Goal: Communication & Community: Share content

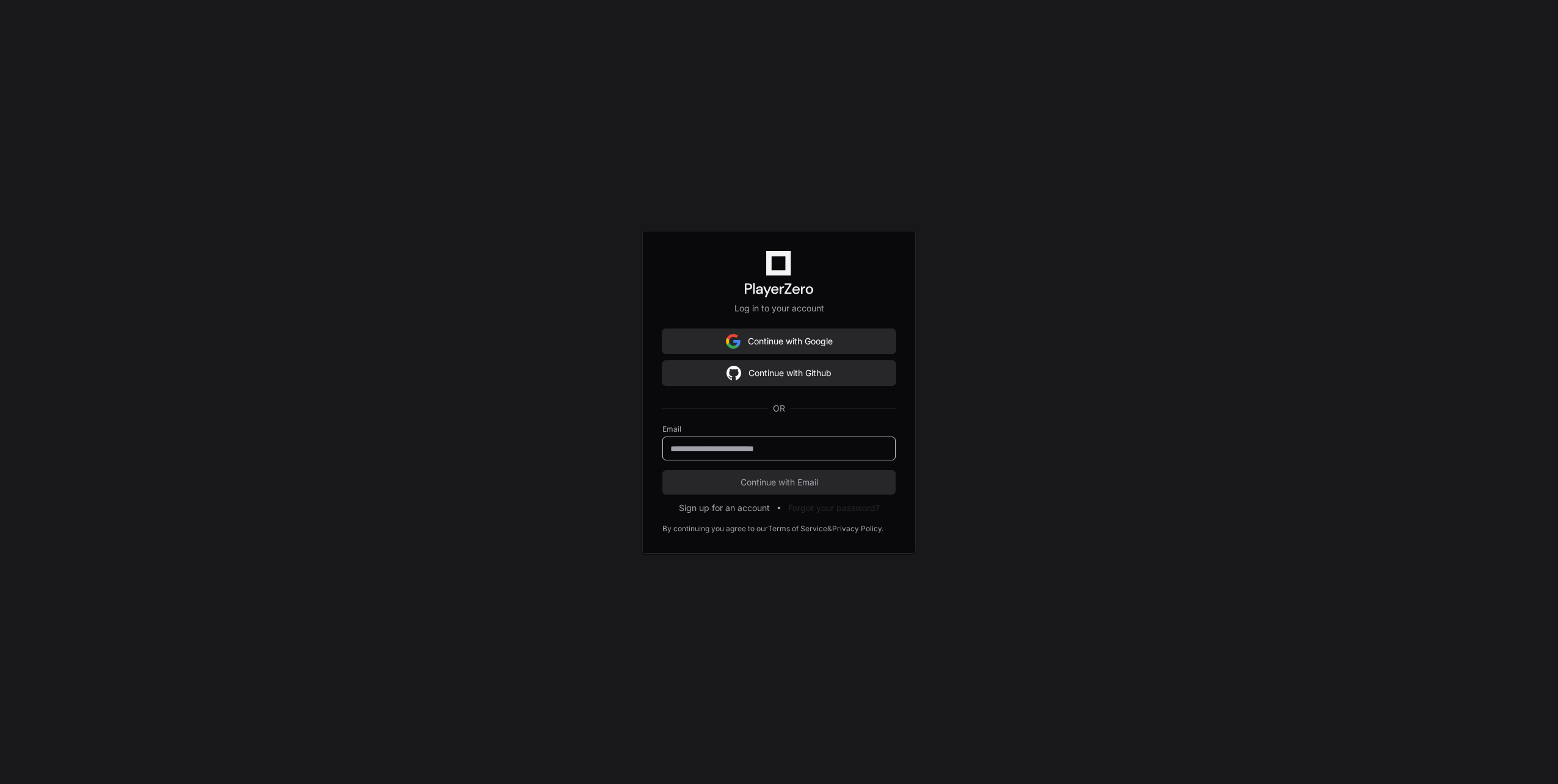
click at [732, 447] on input "email" at bounding box center [779, 448] width 217 height 12
type input "**********"
click at [814, 482] on span "Continue with Email" at bounding box center [779, 481] width 233 height 12
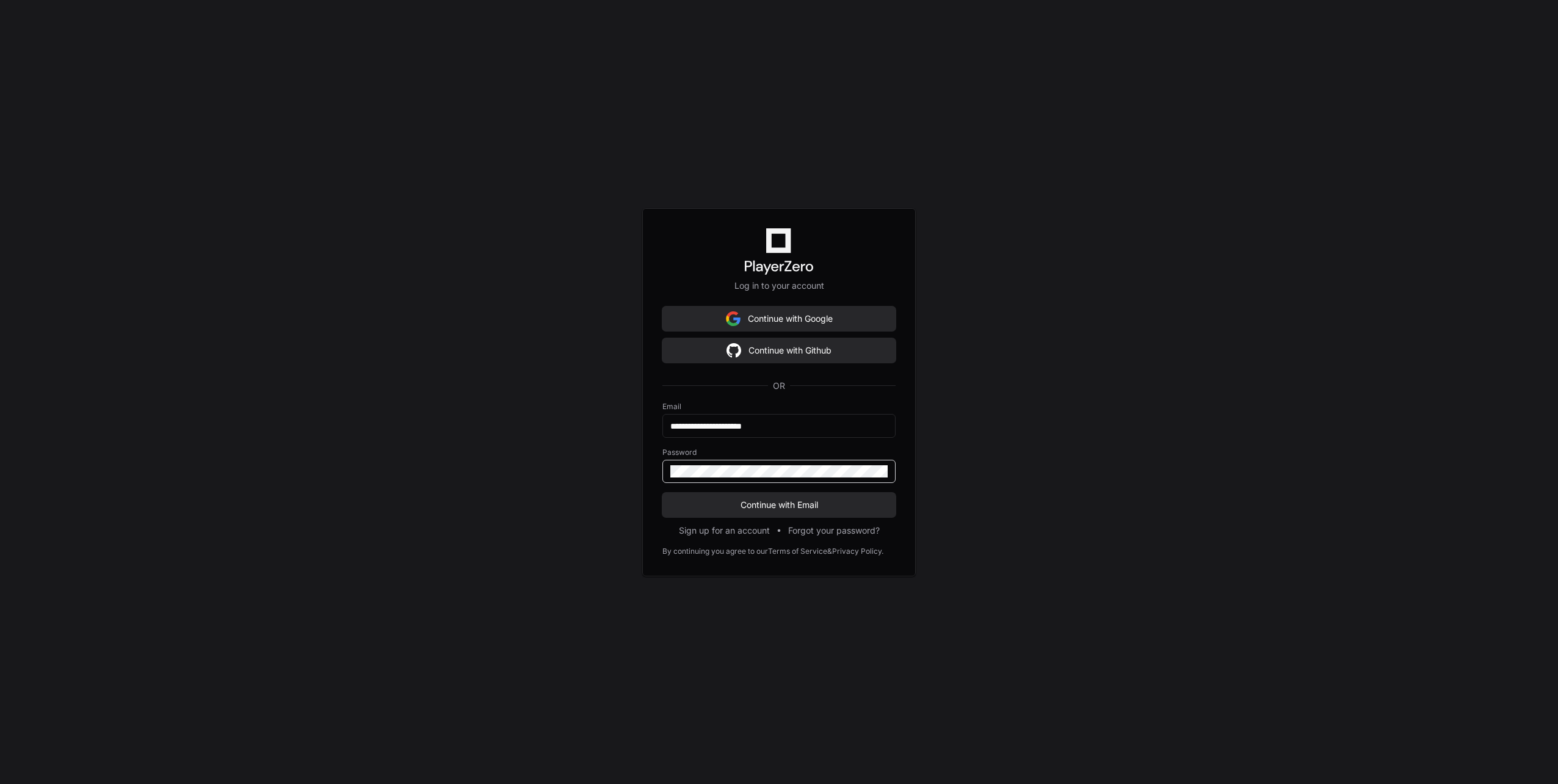
click at [662, 493] on button "Continue with Email" at bounding box center [779, 505] width 233 height 24
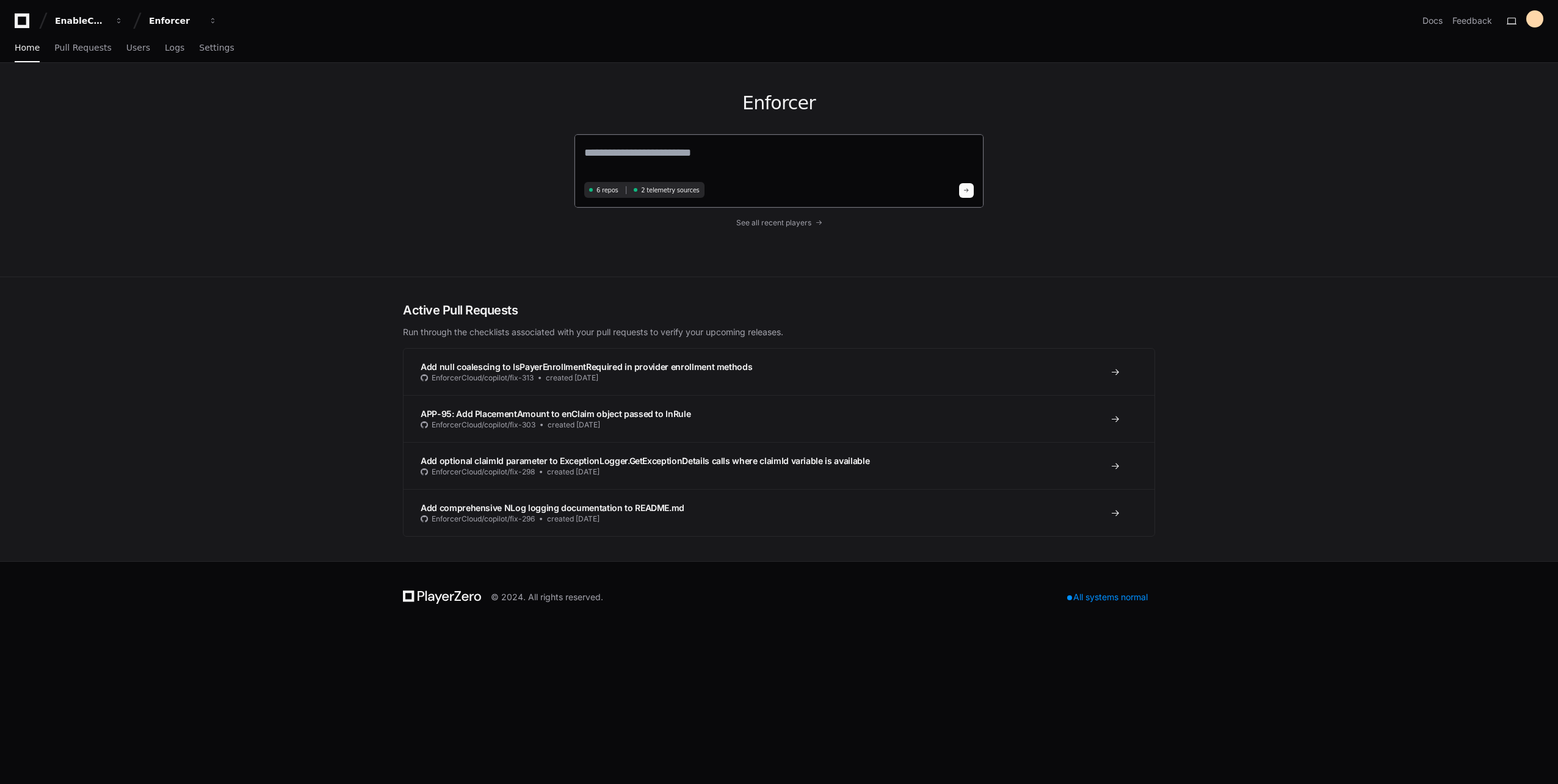
click at [639, 161] on textarea at bounding box center [779, 161] width 389 height 34
paste textarea "**********"
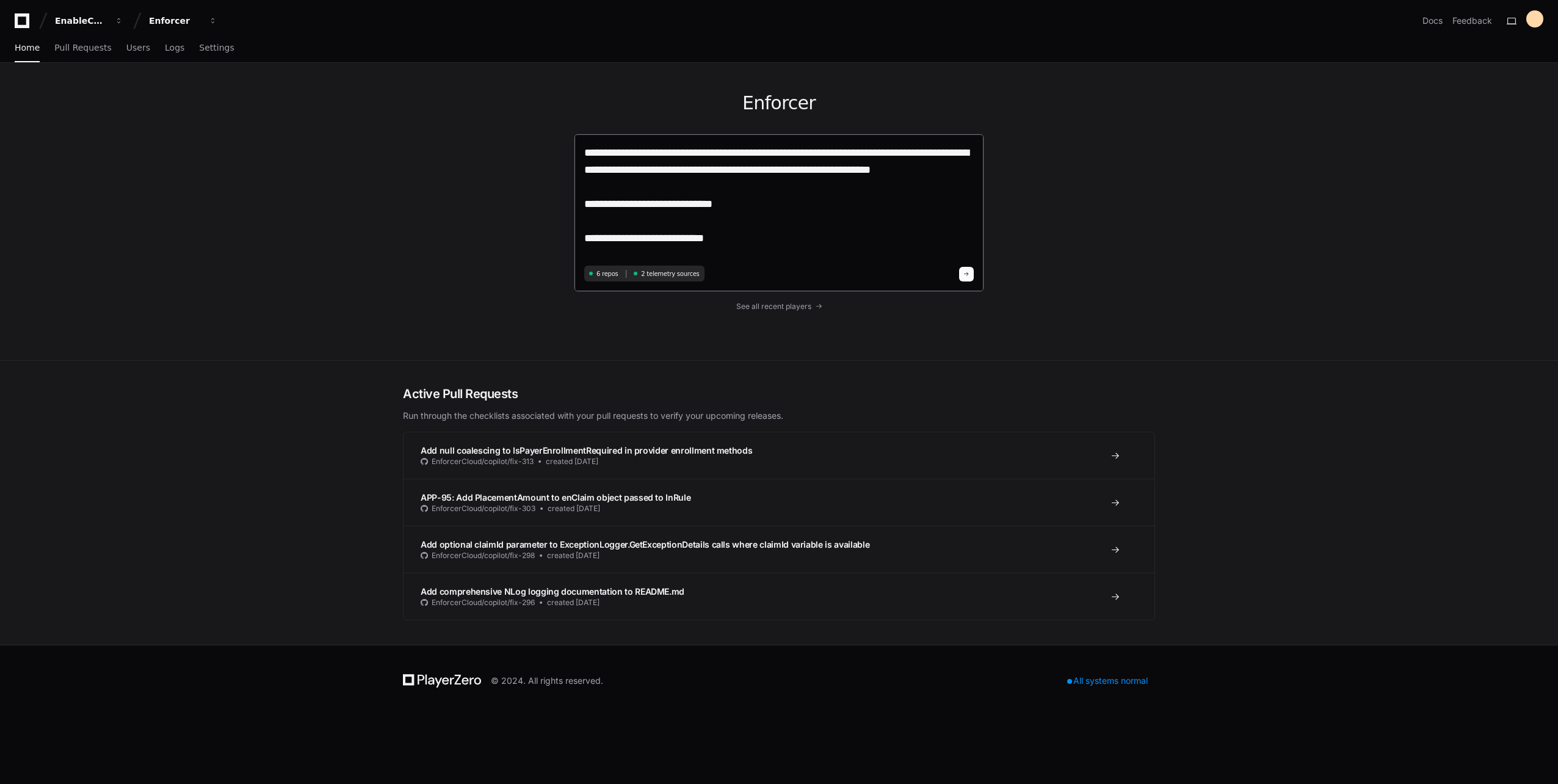
type textarea "**********"
click at [970, 271] on button at bounding box center [967, 274] width 15 height 15
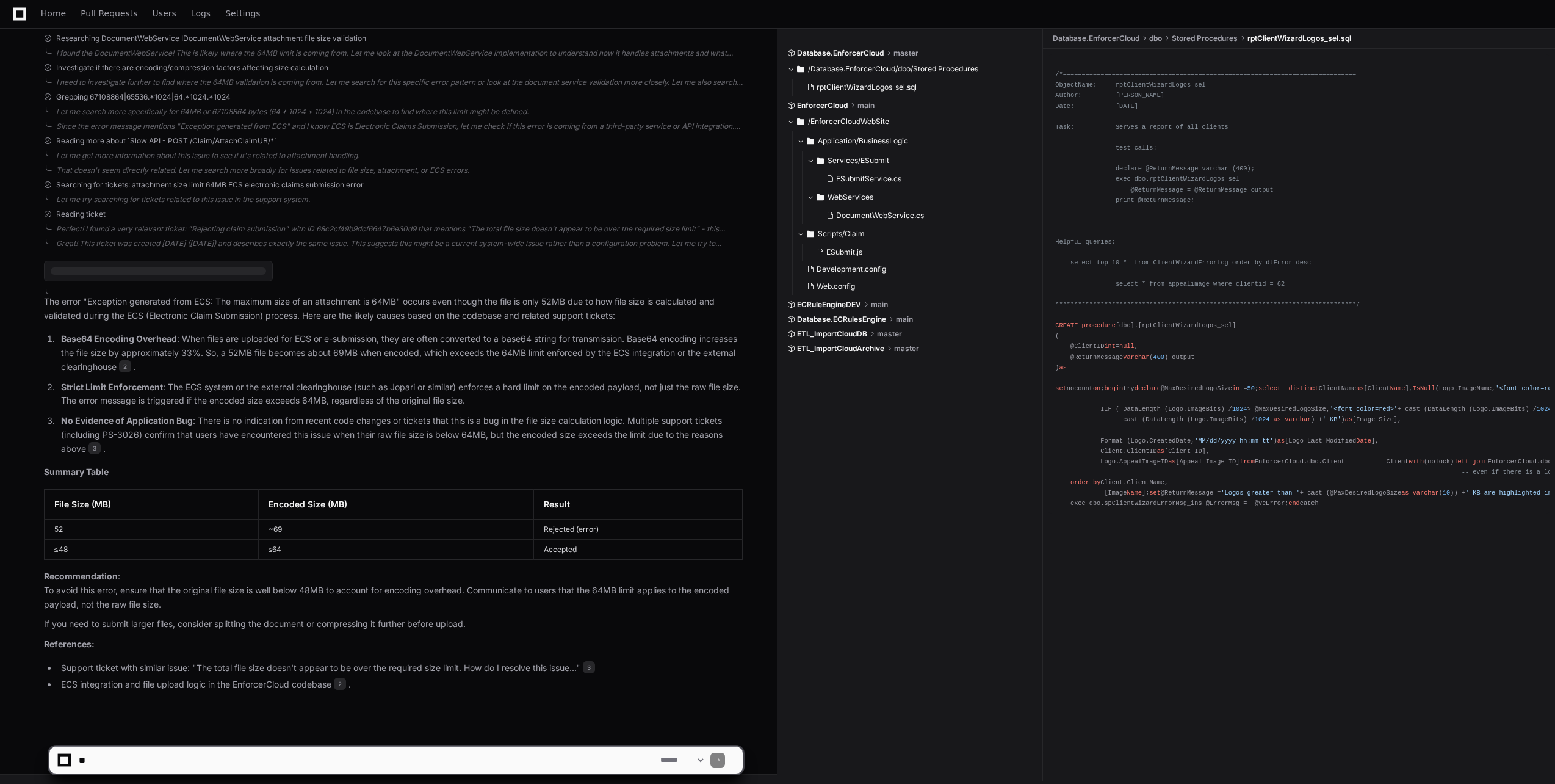
scroll to position [736, 0]
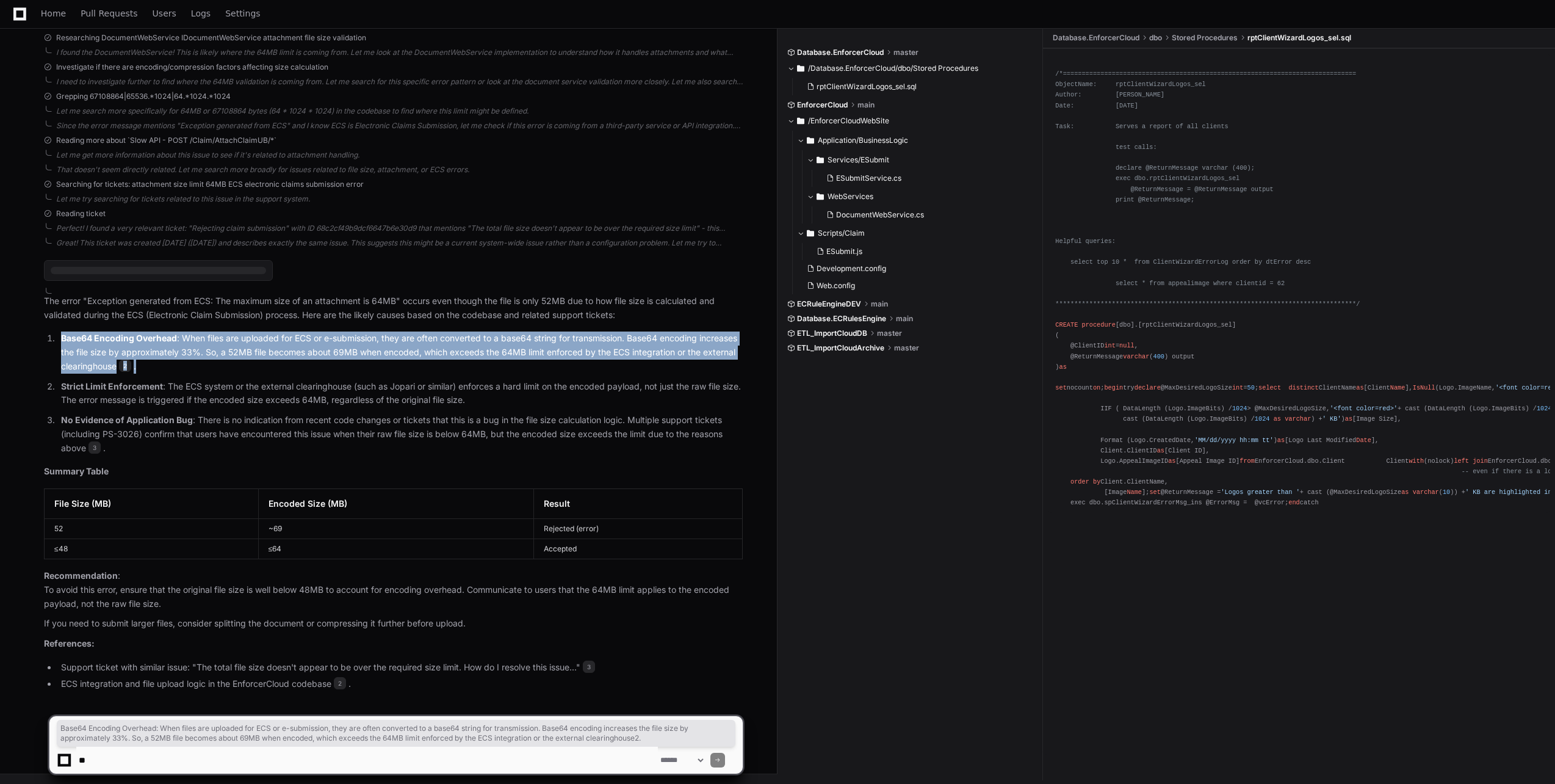
drag, startPoint x: 209, startPoint y: 367, endPoint x: 44, endPoint y: 336, distance: 167.9
click at [44, 336] on ol "Base64 Encoding Overhead : When files are uploaded for ECS or e-submission, the…" at bounding box center [393, 393] width 699 height 123
copy p "Base64 Encoding Overhead : When files are uploaded for ECS or e-submission, the…"
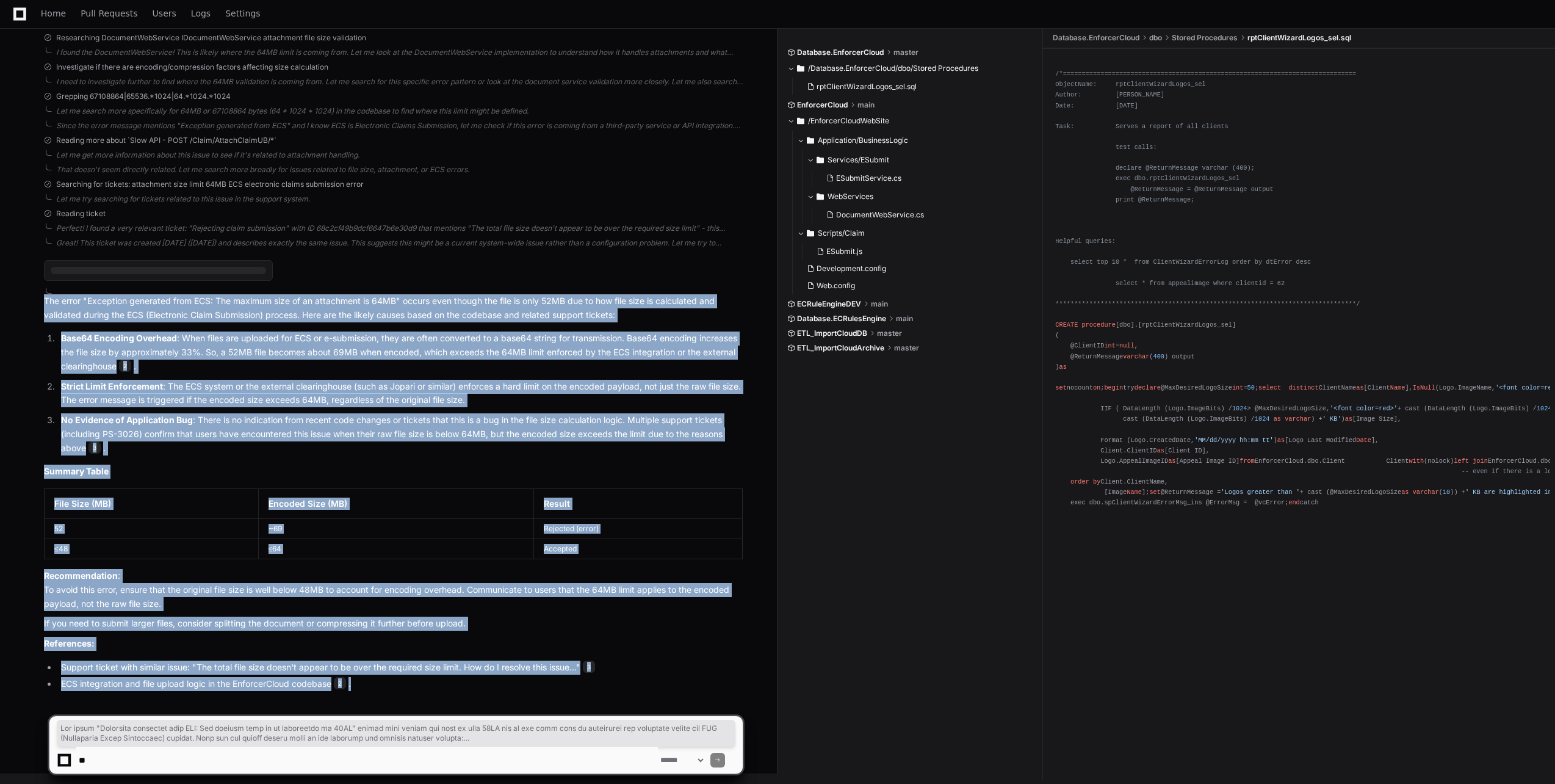
drag, startPoint x: 44, startPoint y: 299, endPoint x: 506, endPoint y: 688, distance: 604.0
click at [506, 688] on article "The error "Exception generated from ECS: The maximum size of an attachment is 6…" at bounding box center [393, 492] width 699 height 396
copy article "The error "Exception generated from ECS: The maximum size of an attachment is 6…"
click at [645, 369] on p "Base64 Encoding Overhead : When files are uploaded for ECS or e-submission, the…" at bounding box center [401, 353] width 682 height 41
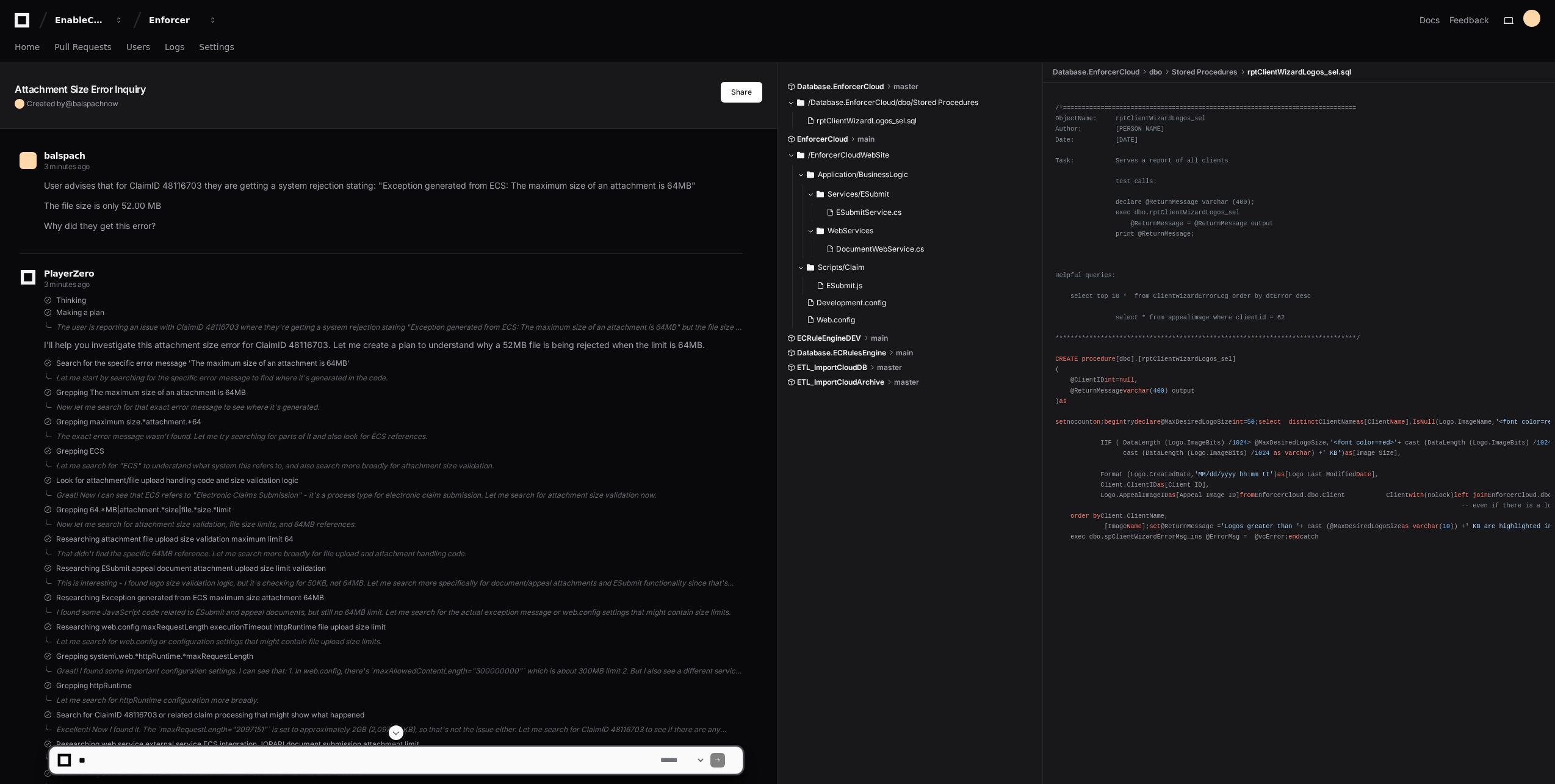
scroll to position [0, 0]
click at [744, 97] on button "Share" at bounding box center [742, 93] width 41 height 21
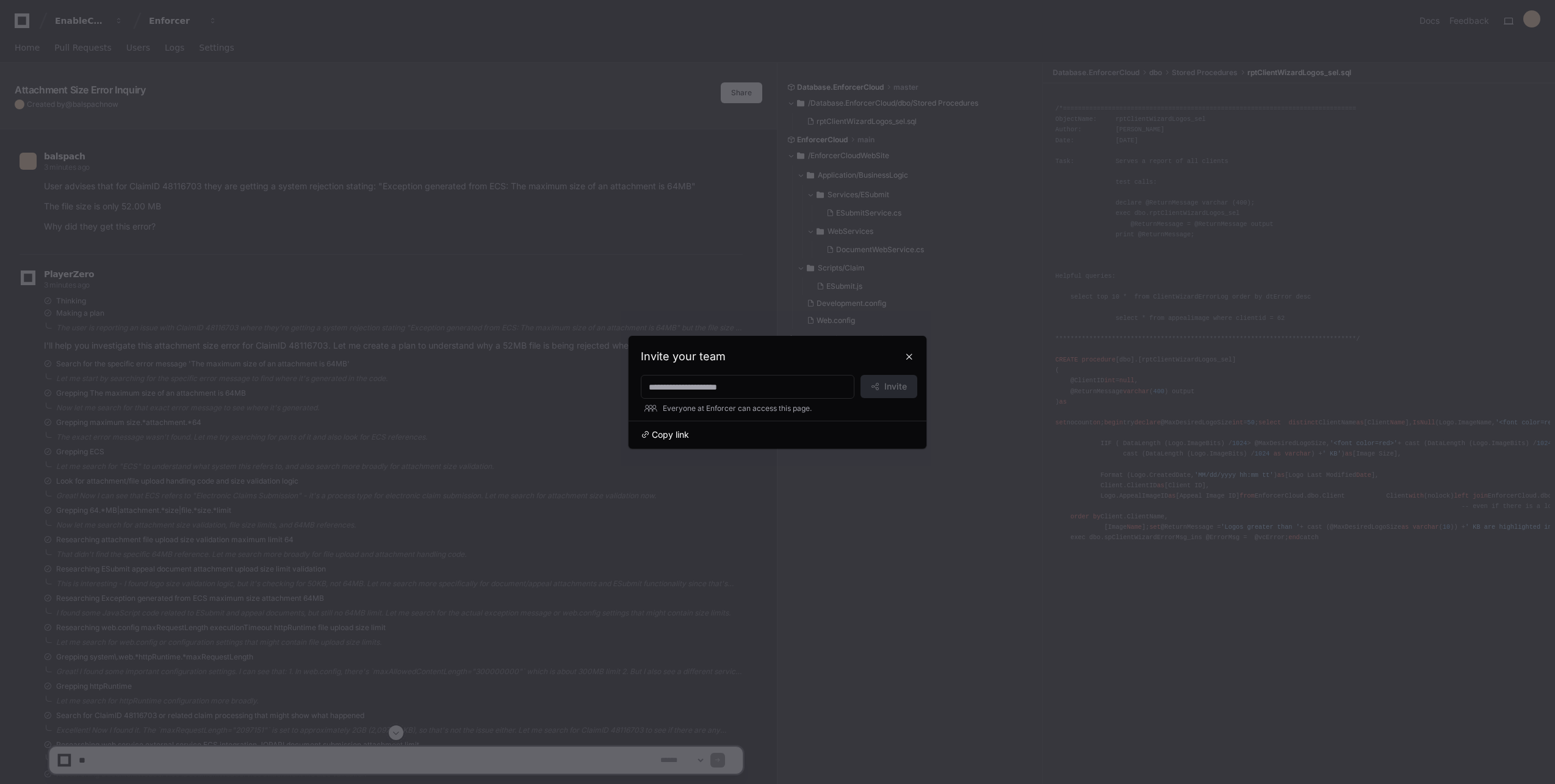
click at [672, 433] on span "Copy link" at bounding box center [670, 434] width 38 height 12
click at [912, 357] on button at bounding box center [909, 356] width 20 height 20
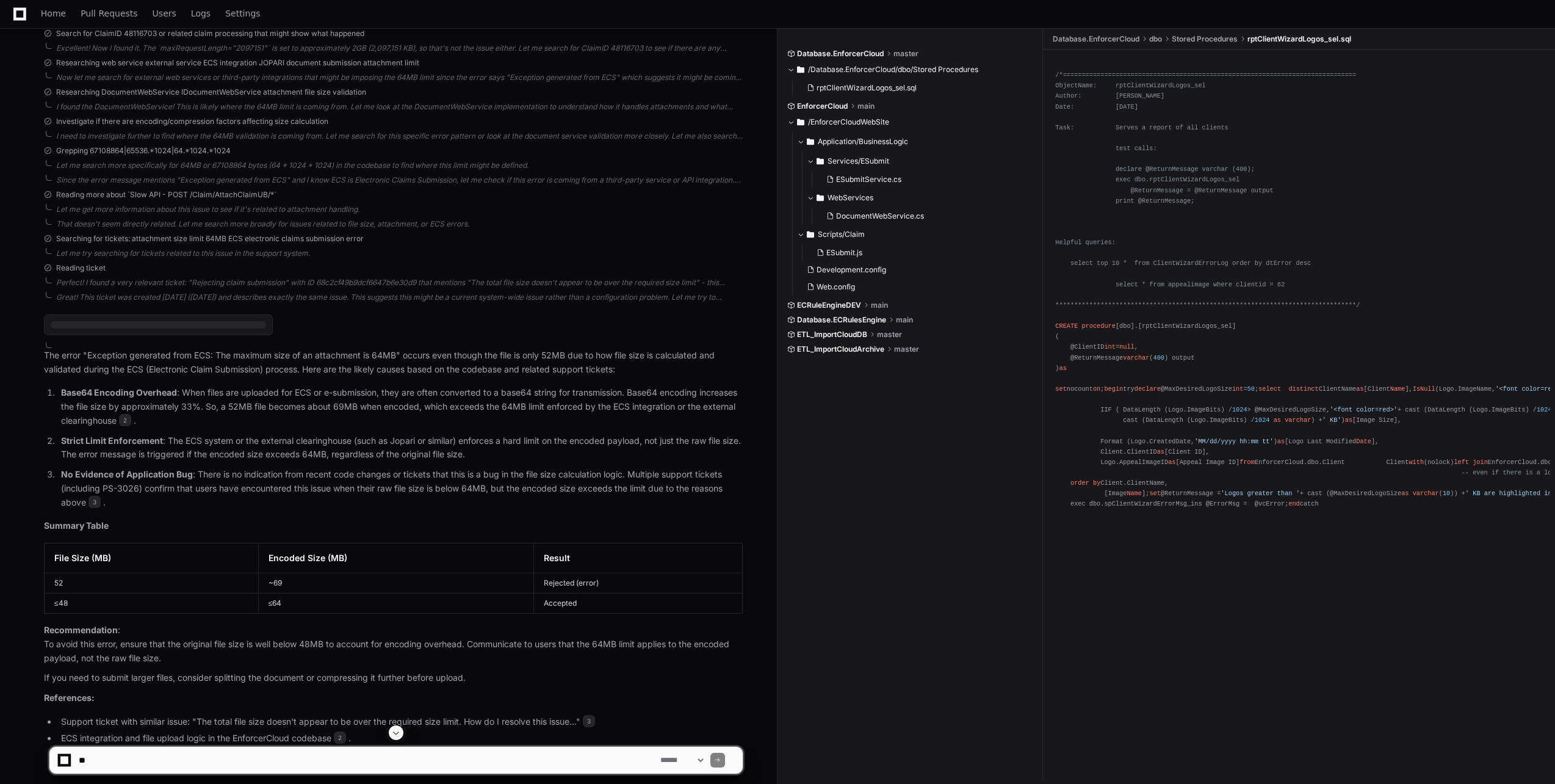
scroll to position [736, 0]
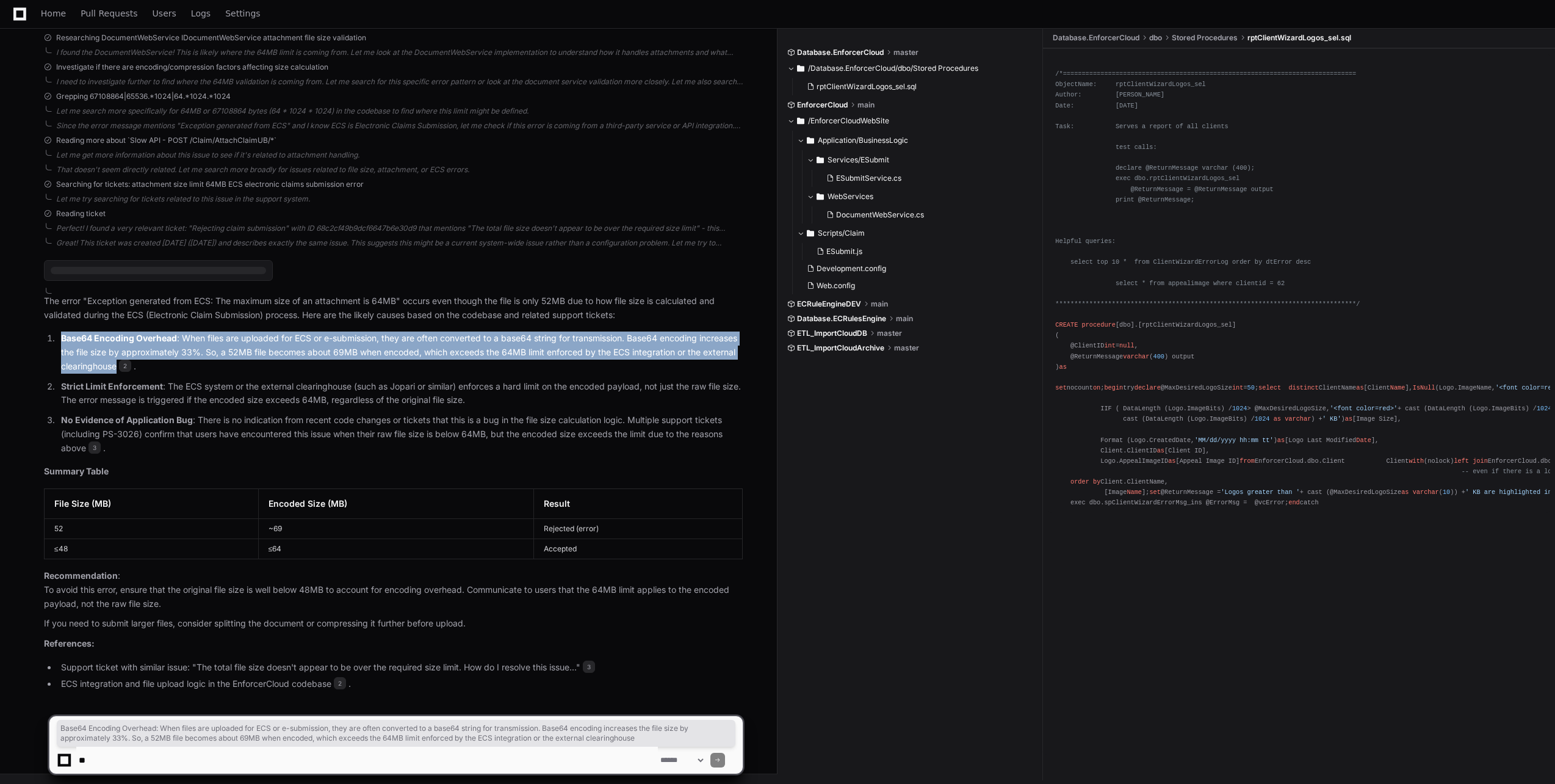
drag, startPoint x: 62, startPoint y: 337, endPoint x: 152, endPoint y: 367, distance: 94.9
click at [152, 367] on p "Base64 Encoding Overhead : When files are uploaded for ECS or e-submission, the…" at bounding box center [401, 353] width 682 height 41
copy p "Base64 Encoding Overhead : When files are uploaded for ECS or e-submission, the…"
drag, startPoint x: 594, startPoint y: 416, endPoint x: 584, endPoint y: 436, distance: 22.4
click at [594, 416] on p "No Evidence of Application Bug : There is no indication from recent code change…" at bounding box center [401, 434] width 682 height 41
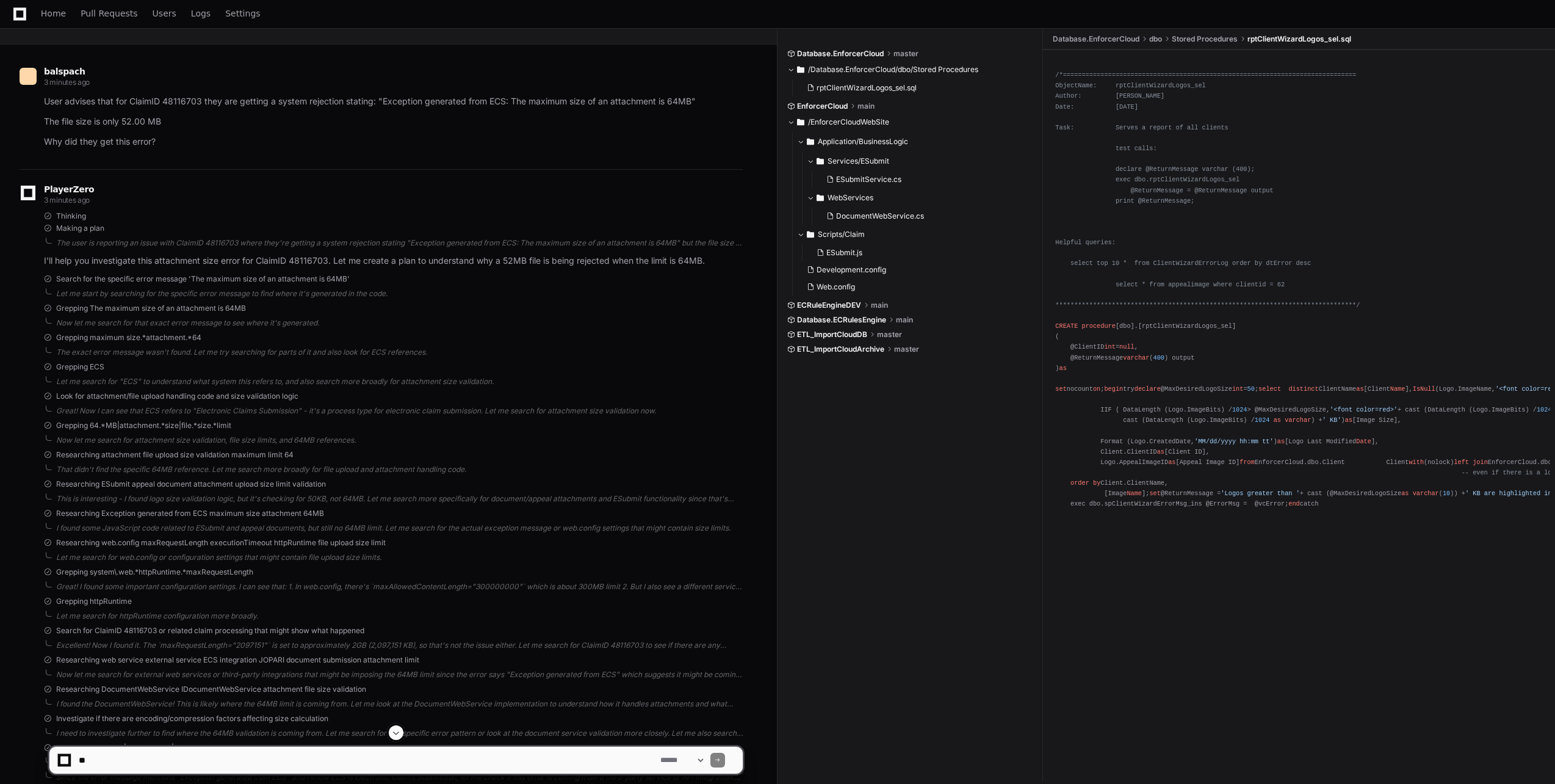
scroll to position [0, 0]
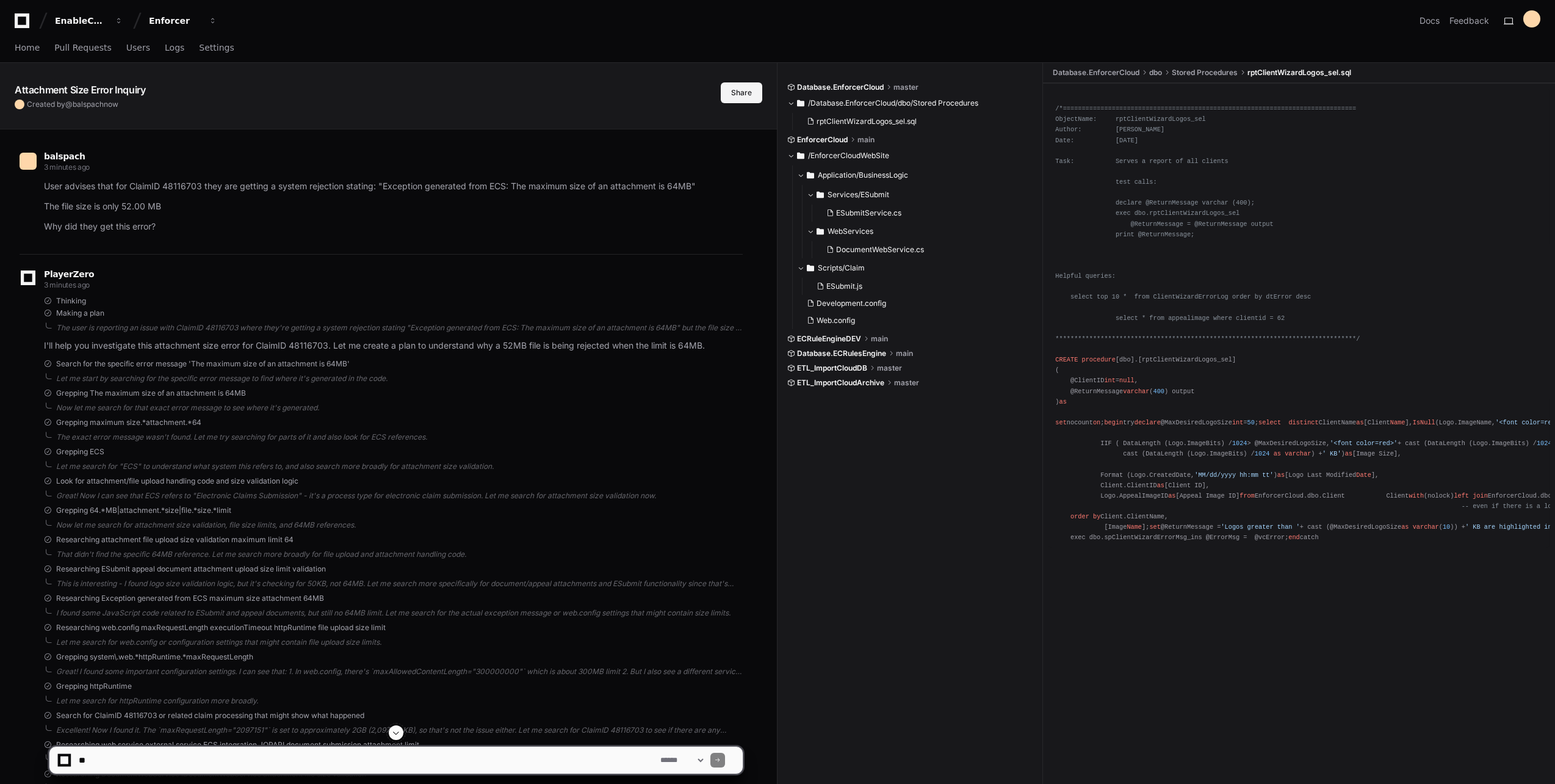
click at [742, 87] on button "Share" at bounding box center [742, 93] width 41 height 21
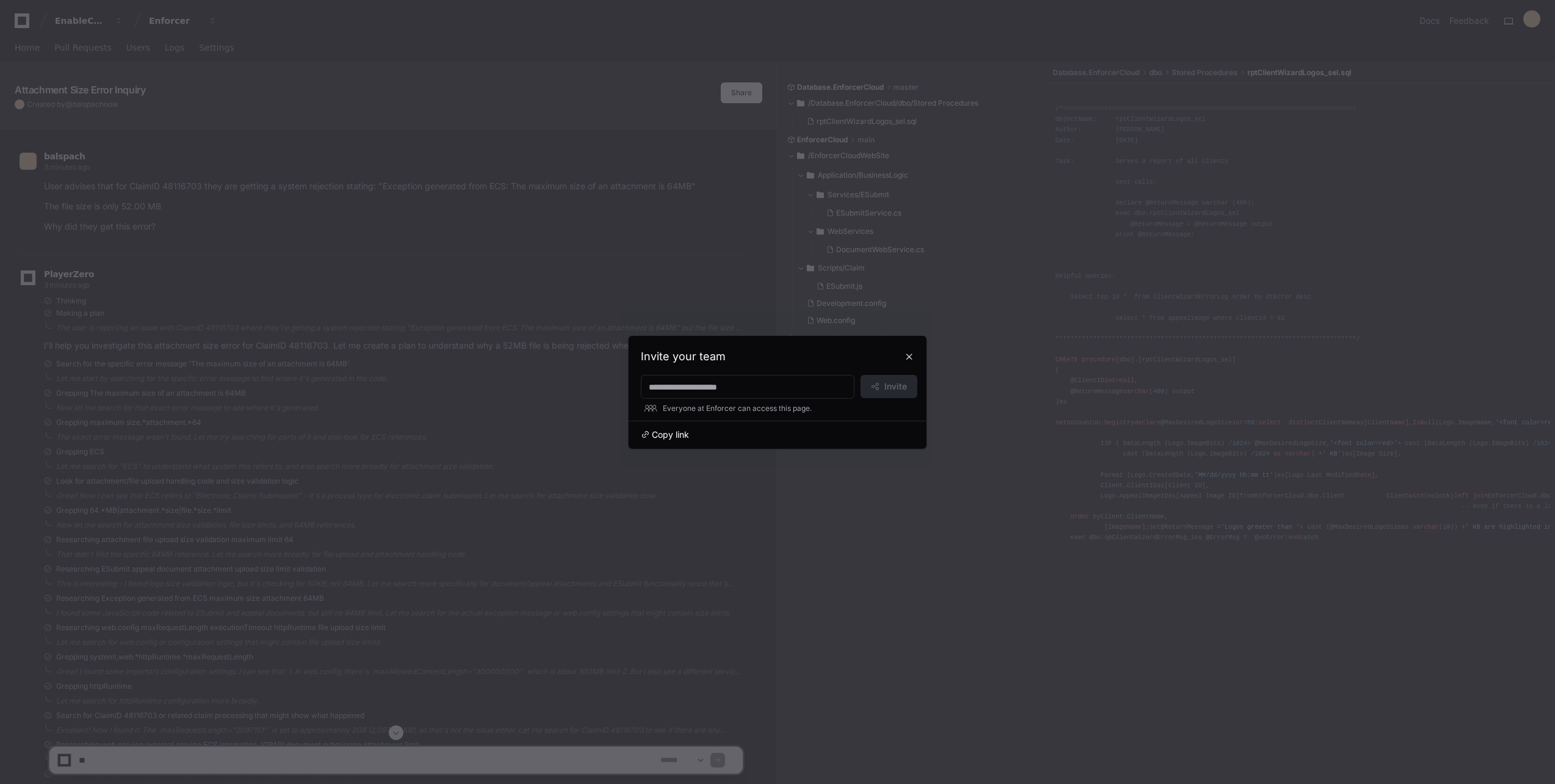
click at [682, 439] on span "Copy link" at bounding box center [670, 434] width 38 height 12
drag, startPoint x: 530, startPoint y: 436, endPoint x: 525, endPoint y: 429, distance: 8.6
click at [530, 436] on div at bounding box center [778, 392] width 1555 height 784
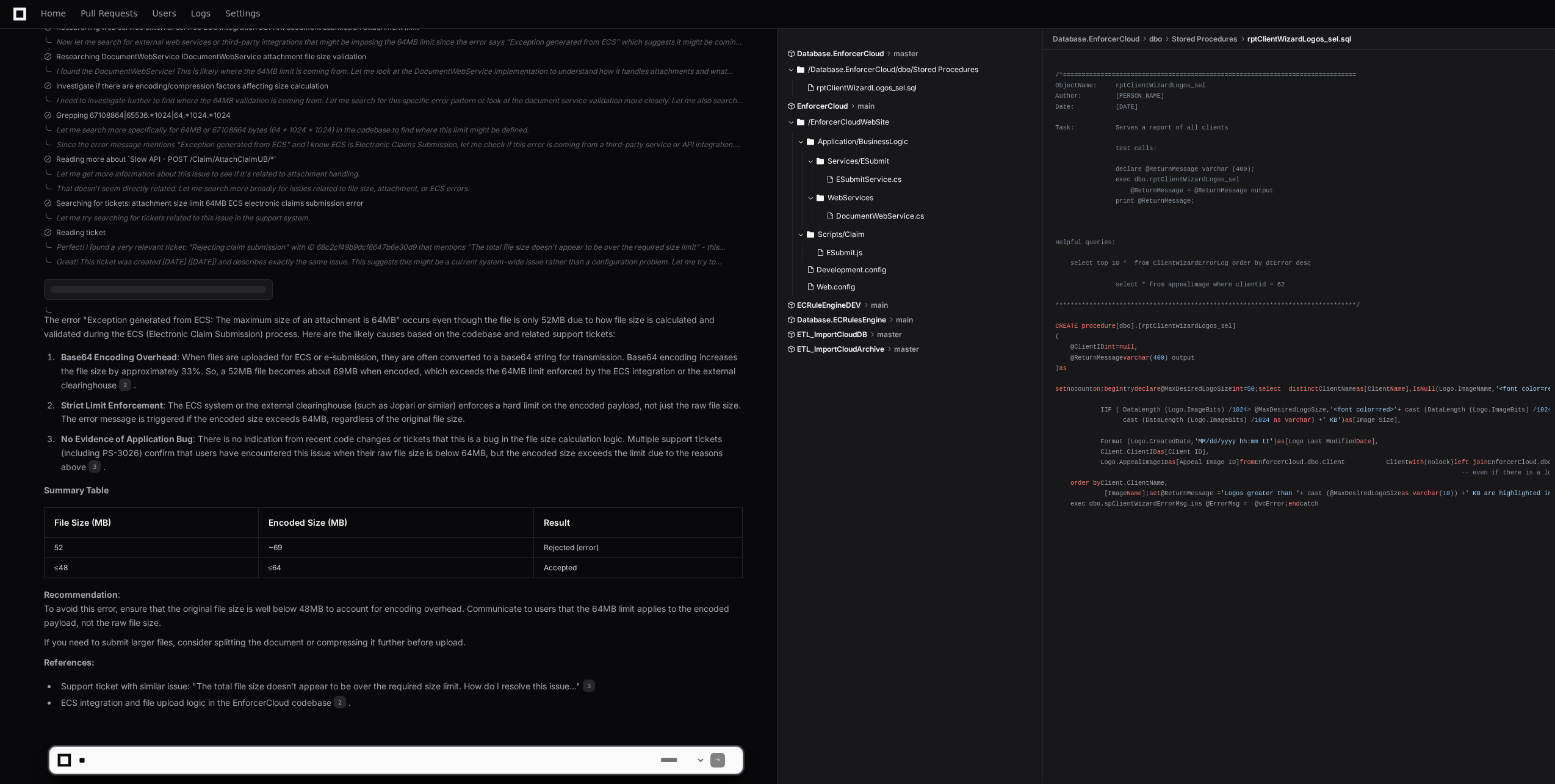
scroll to position [736, 0]
